Goal: Information Seeking & Learning: Find specific fact

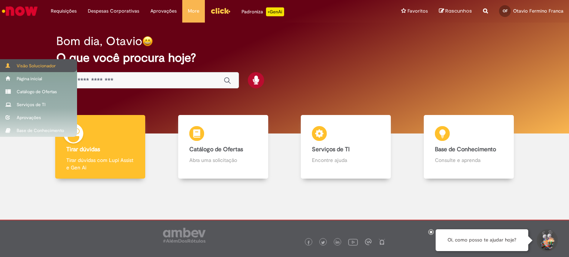
click at [16, 68] on div "Visão Solucionador" at bounding box center [38, 65] width 77 height 13
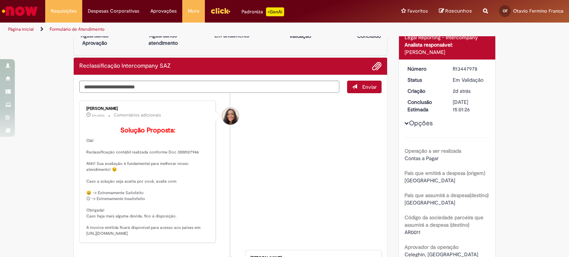
scroll to position [99, 0]
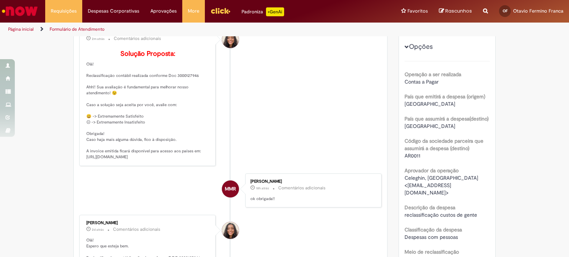
click at [486, 16] on div "Reportar problema Artigos Não encontrou base de conhecimento Catálogo Não foram…" at bounding box center [485, 11] width 16 height 23
click at [486, 14] on div "Reportar problema Artigos Não encontrou base de conhecimento Catálogo Não foram…" at bounding box center [485, 11] width 16 height 23
click at [486, 11] on icon "Search from all sources" at bounding box center [485, 6] width 5 height 13
click at [463, 10] on input "text" at bounding box center [470, 11] width 34 height 13
paste input "*********"
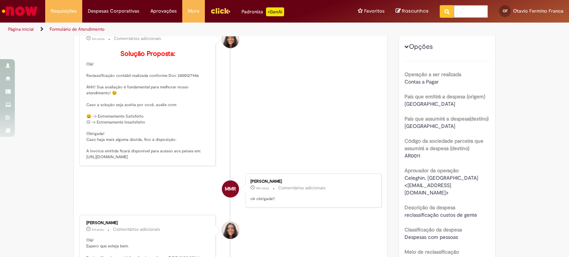
type input "*********"
click button "Pesquisar" at bounding box center [446, 11] width 14 height 13
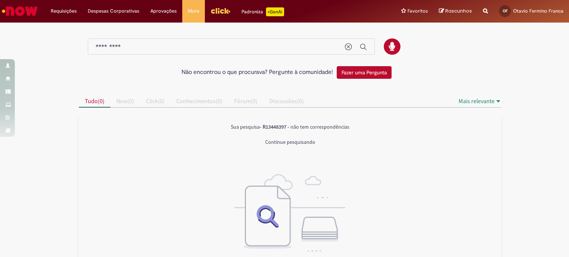
click at [33, 17] on img "Ir para a Homepage" at bounding box center [20, 11] width 38 height 15
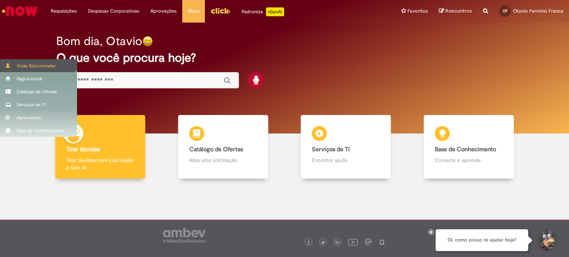
click at [6, 63] on span at bounding box center [9, 65] width 6 height 4
